Goal: Find specific page/section: Find specific page/section

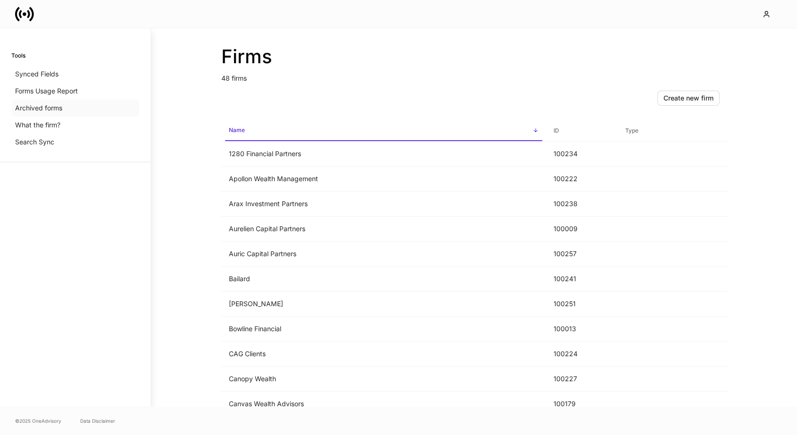
click at [41, 105] on p "Archived forms" at bounding box center [38, 107] width 47 height 9
click at [59, 110] on p "Archived forms" at bounding box center [38, 107] width 47 height 9
click at [49, 107] on p "Archived forms" at bounding box center [38, 107] width 47 height 9
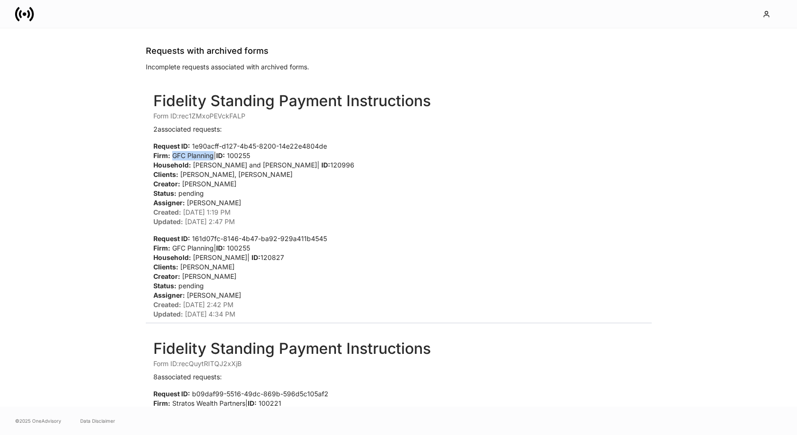
drag, startPoint x: 172, startPoint y: 156, endPoint x: 212, endPoint y: 157, distance: 40.6
click at [212, 157] on p "Firm: GFC Planning | ID: 100255" at bounding box center [291, 155] width 277 height 9
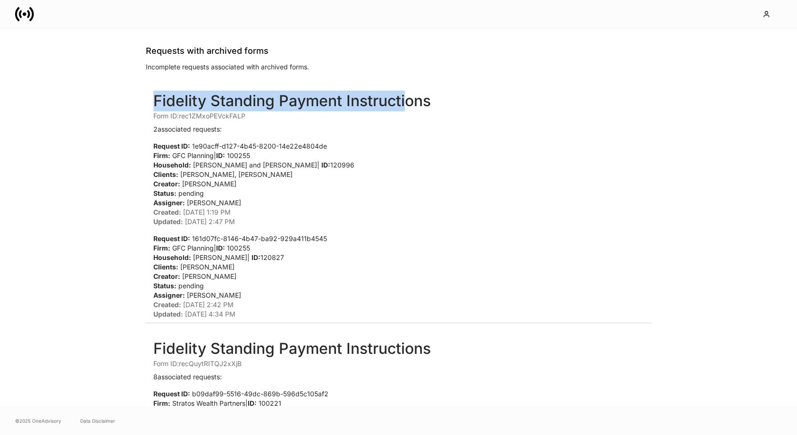
drag, startPoint x: 206, startPoint y: 97, endPoint x: 407, endPoint y: 91, distance: 201.5
click at [406, 91] on h2 "Fidelity Standing Payment Instructions" at bounding box center [291, 101] width 277 height 21
drag, startPoint x: 272, startPoint y: 306, endPoint x: 118, endPoint y: 82, distance: 272.1
click at [118, 82] on div "Requests with archived forms Incomplete requests associated with archived forms…" at bounding box center [399, 217] width 566 height 378
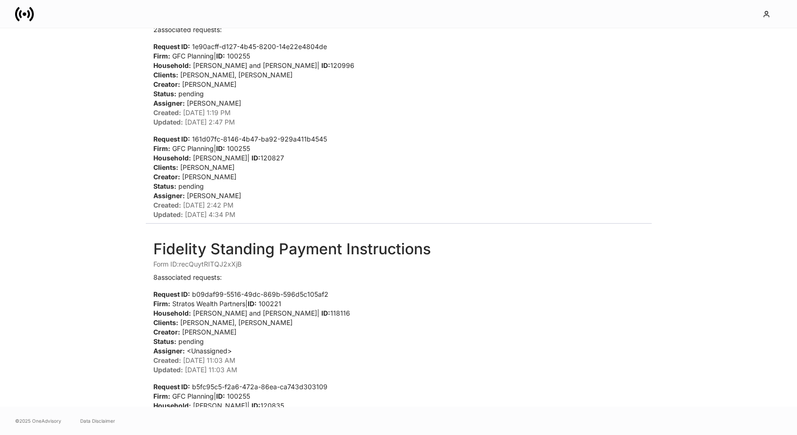
scroll to position [100, 0]
click at [153, 221] on li "Fidelity Standing Payment Instructions Form ID: rec1ZMxoPEVckFALP 2 associated …" at bounding box center [399, 104] width 506 height 236
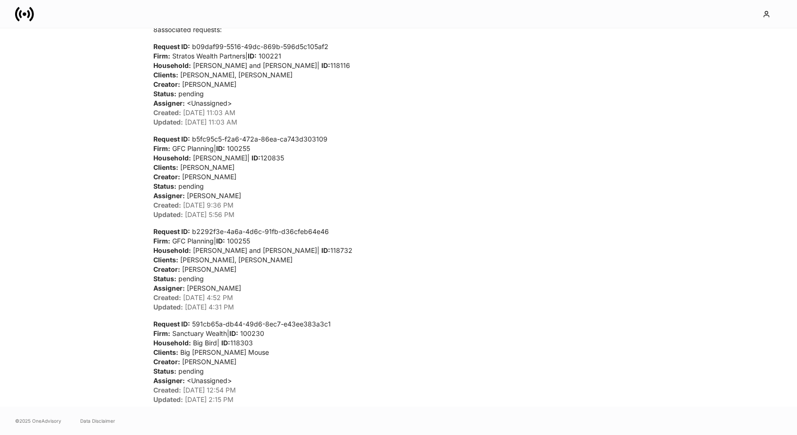
scroll to position [0, 0]
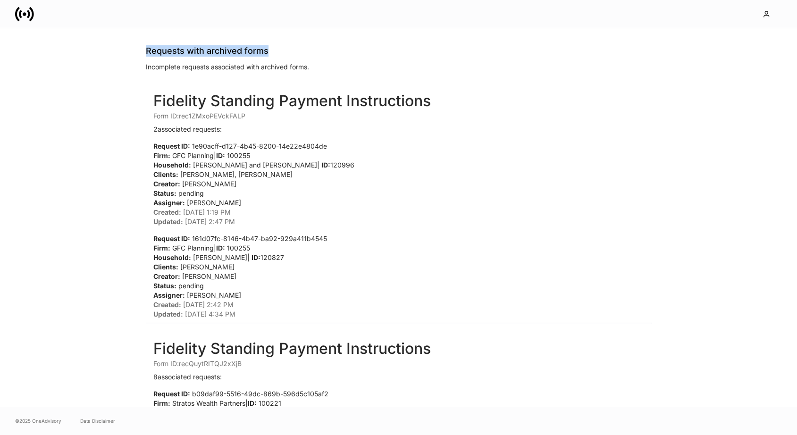
drag, startPoint x: 156, startPoint y: 49, endPoint x: 283, endPoint y: 48, distance: 126.9
click at [283, 49] on div "Requests with archived forms Incomplete requests associated with archived forms…" at bounding box center [399, 217] width 566 height 378
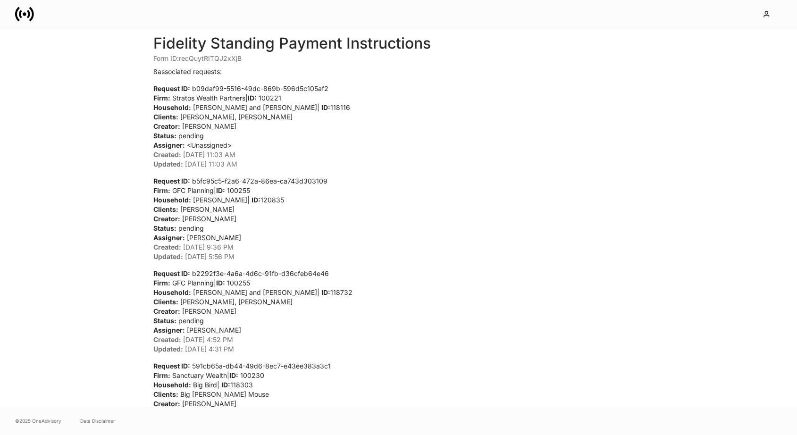
scroll to position [313, 0]
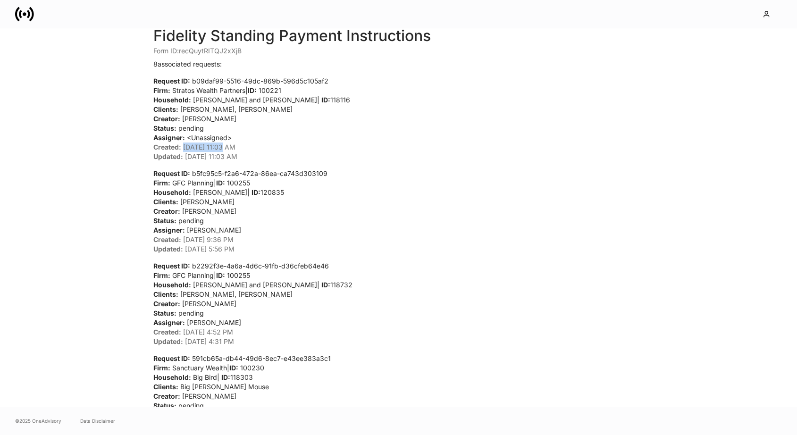
drag, startPoint x: 184, startPoint y: 149, endPoint x: 220, endPoint y: 149, distance: 35.9
click at [220, 149] on p "Created: [DATE] 11:03 AM" at bounding box center [291, 146] width 277 height 9
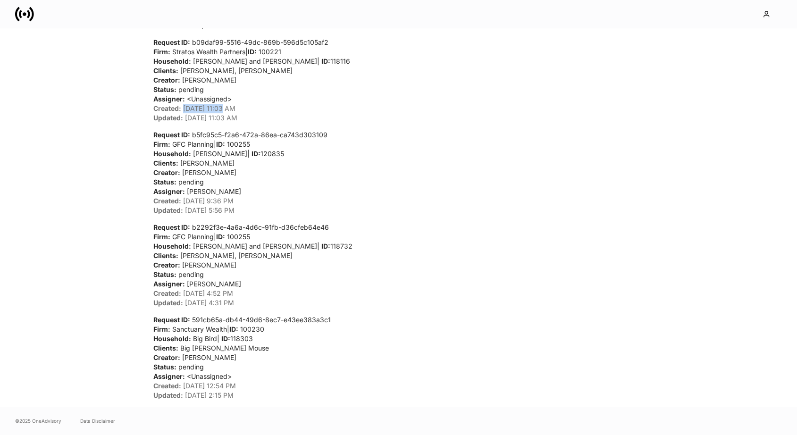
scroll to position [355, 0]
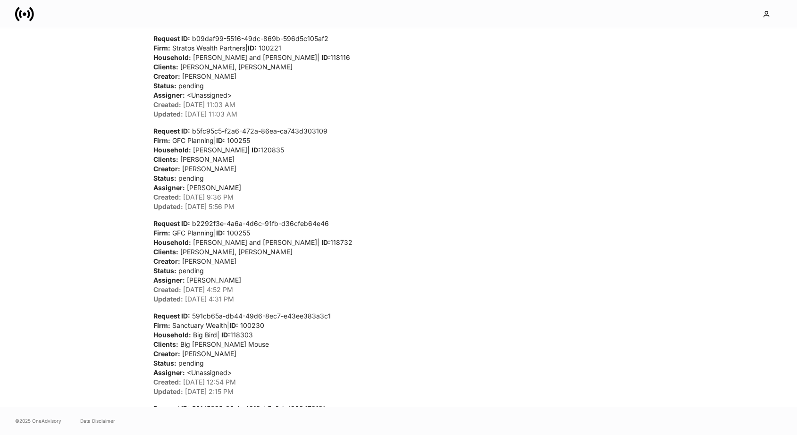
click at [142, 123] on div "Requests with archived forms Incomplete requests associated with archived forms…" at bounding box center [399, 217] width 566 height 378
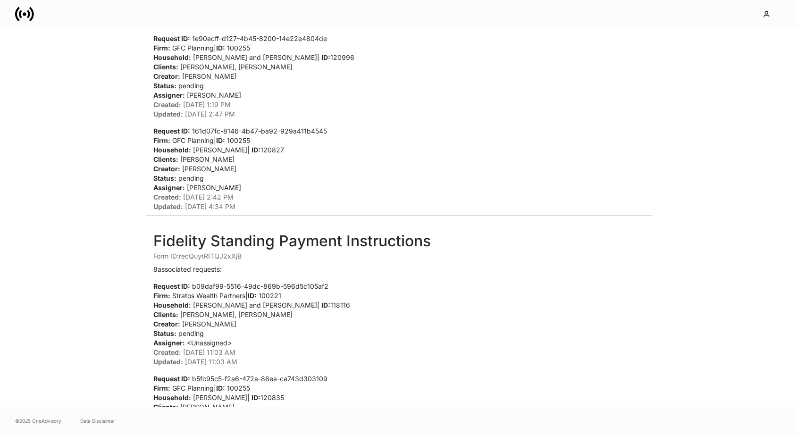
scroll to position [0, 0]
